Goal: Task Accomplishment & Management: Use online tool/utility

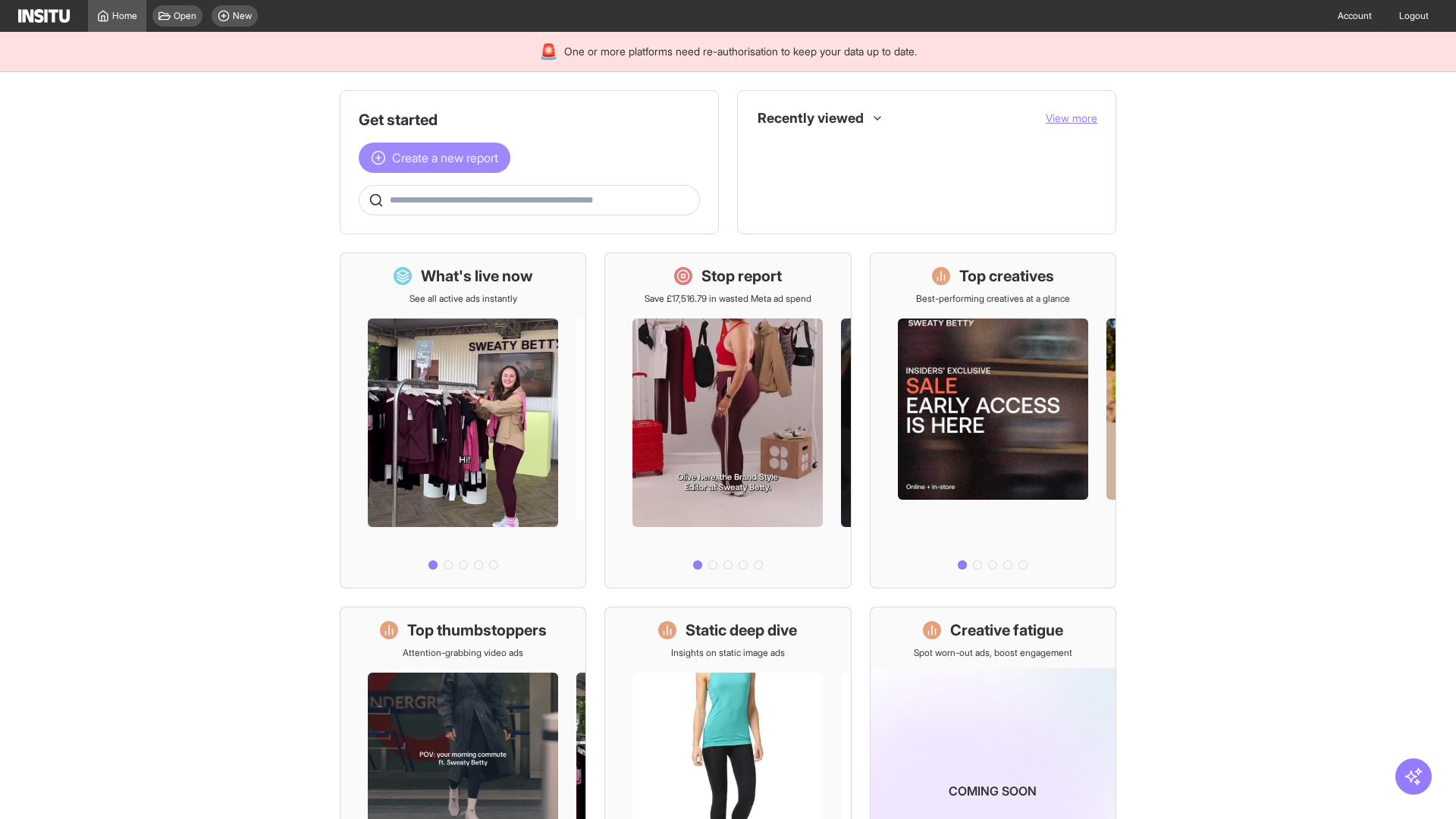
click at [438, 157] on span "Create a new report" at bounding box center [445, 157] width 106 height 18
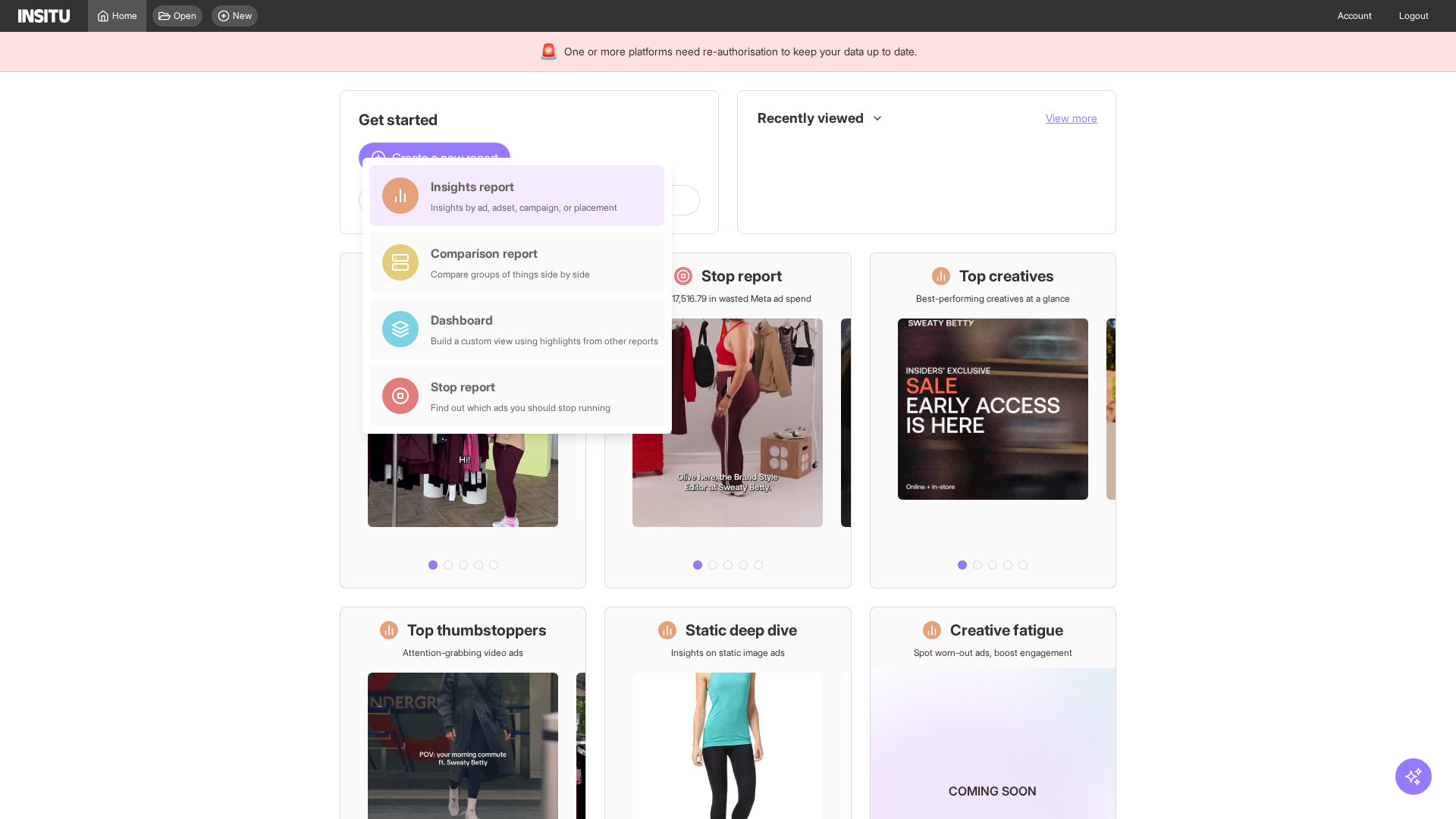
click at [521, 196] on div "Insights report Insights by ad, adset, campaign, or placement" at bounding box center [524, 196] width 187 height 36
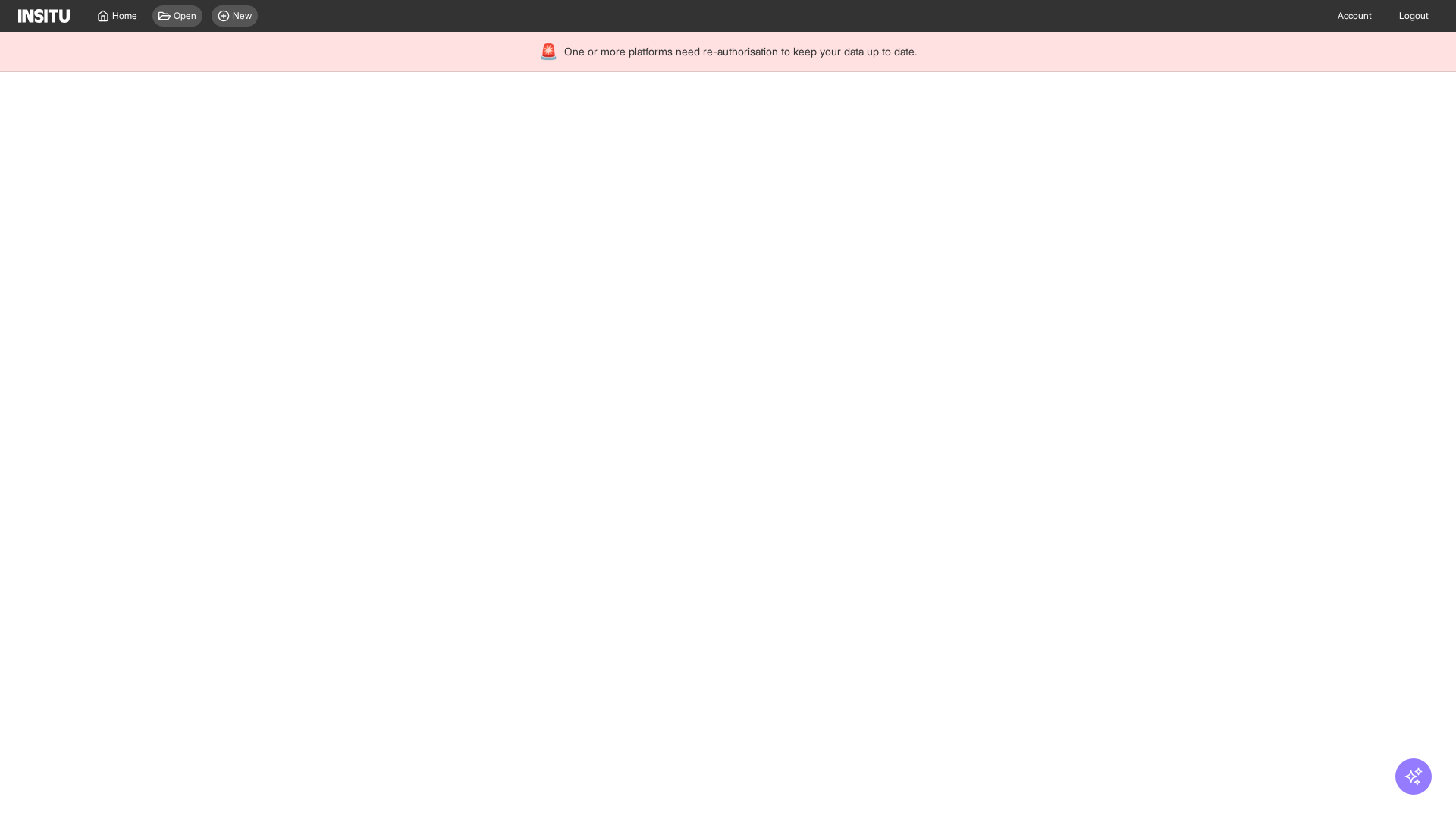
select select "**"
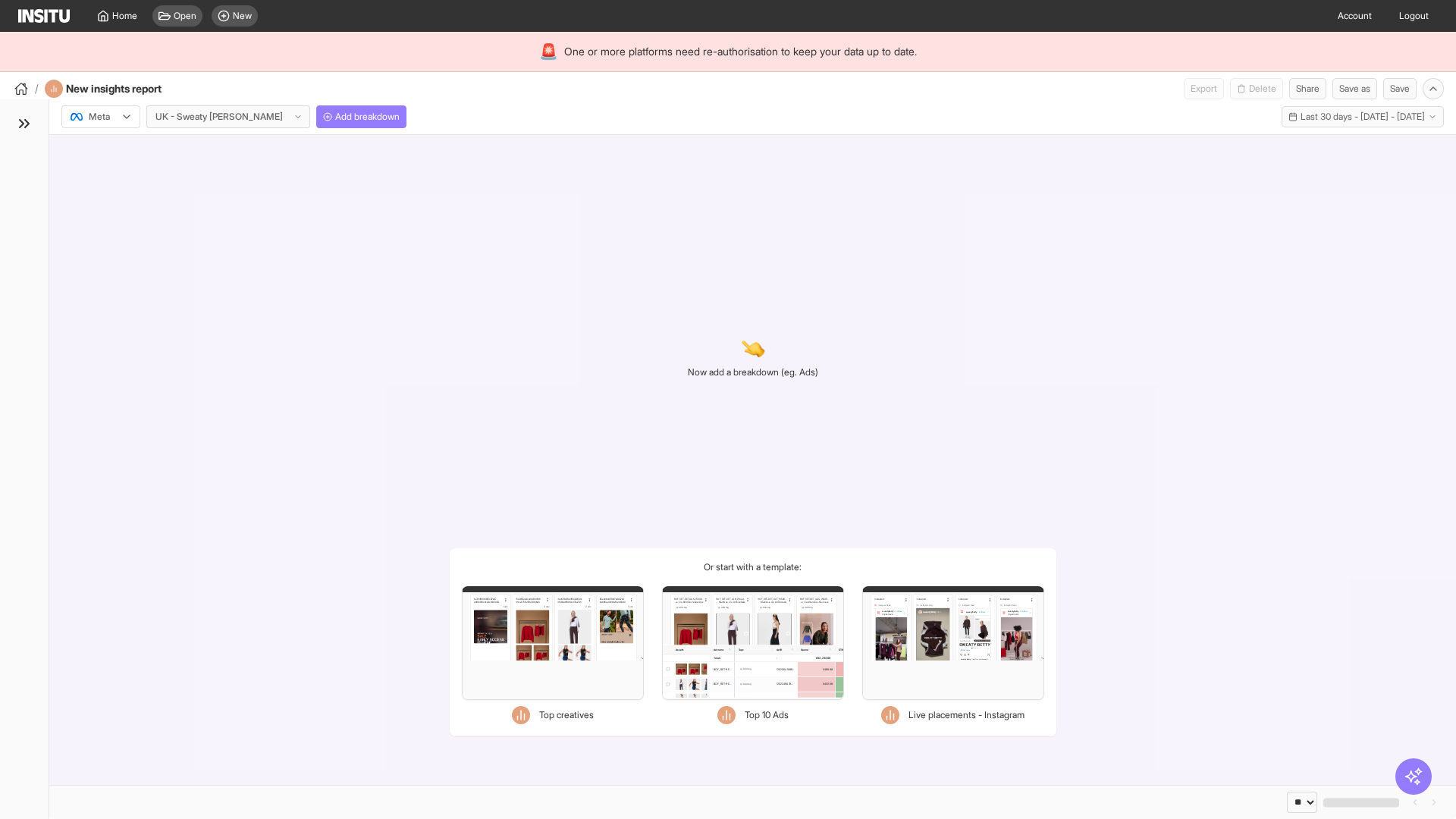
click at [101, 117] on div at bounding box center [90, 117] width 42 height 15
